Goal: Task Accomplishment & Management: Use online tool/utility

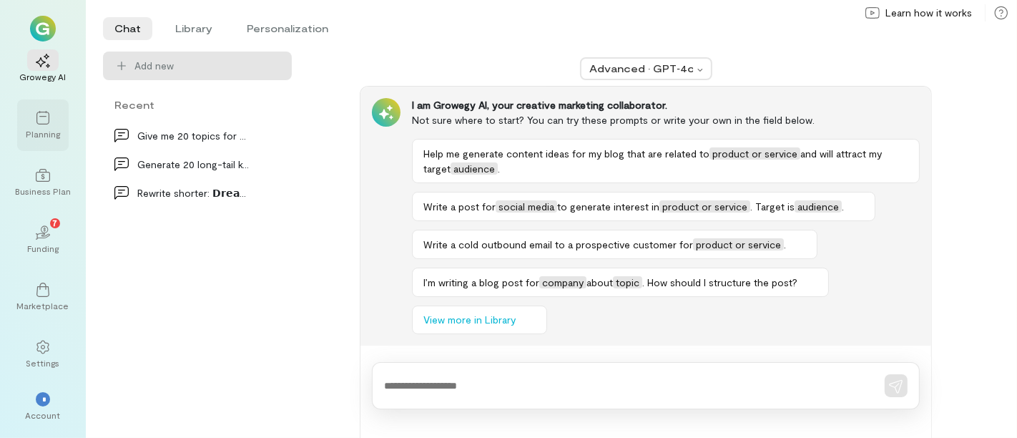
click at [44, 122] on icon at bounding box center [43, 118] width 14 height 14
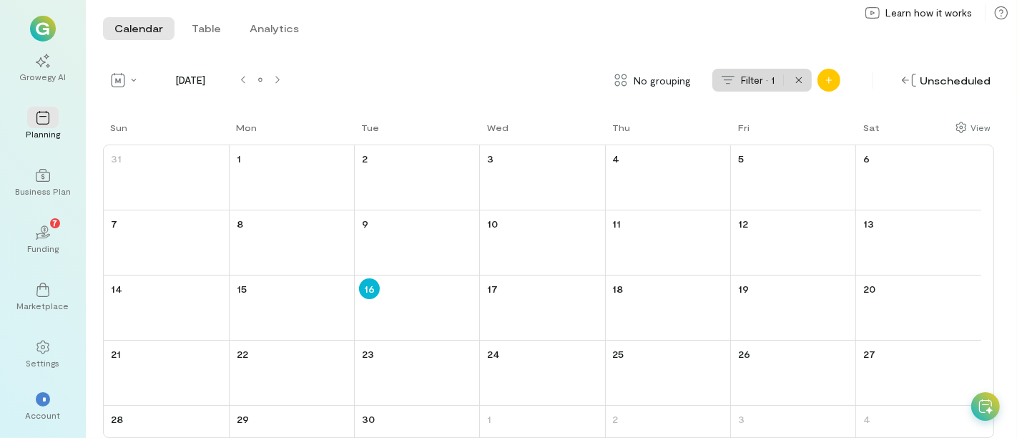
click at [827, 80] on icon "Add new" at bounding box center [828, 80] width 9 height 9
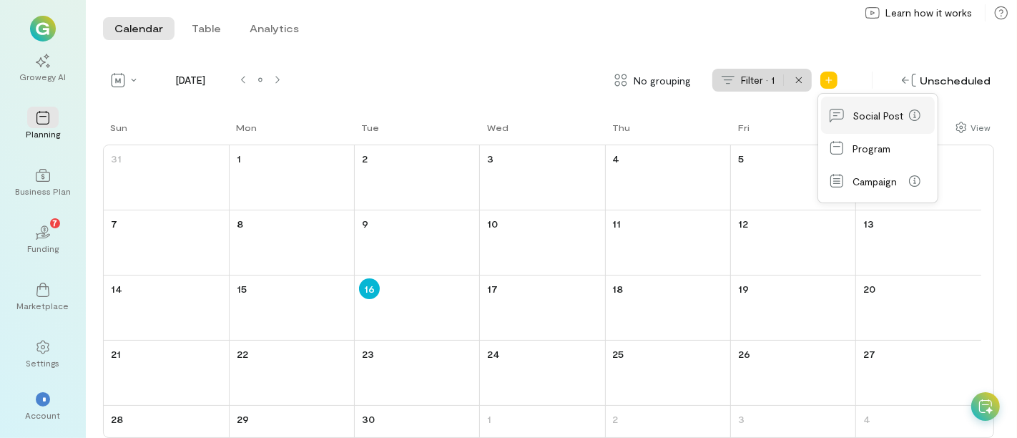
click at [840, 112] on icon at bounding box center [836, 115] width 14 height 14
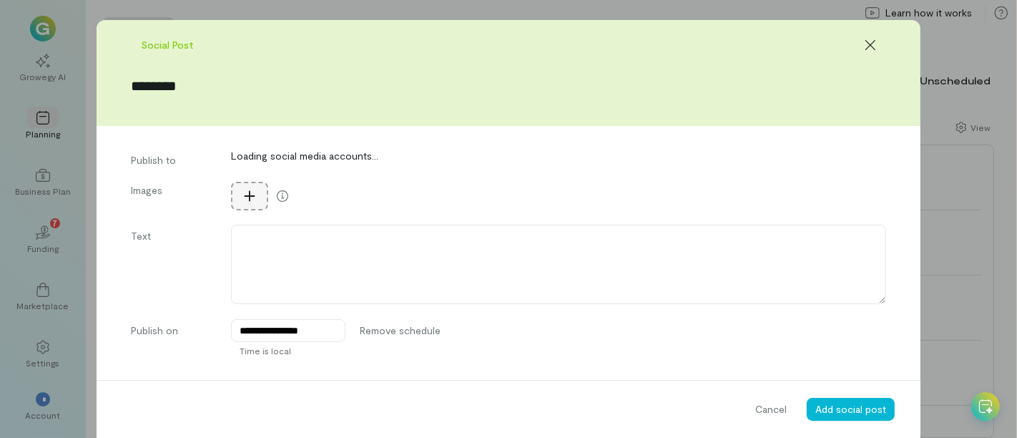
click at [245, 189] on icon at bounding box center [249, 196] width 14 height 14
